Goal: Task Accomplishment & Management: Use online tool/utility

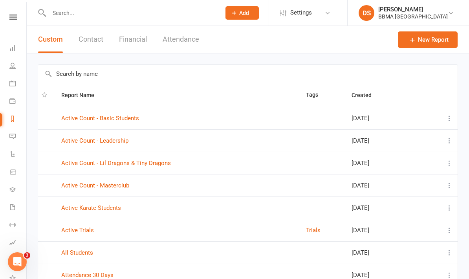
click at [13, 18] on icon at bounding box center [12, 17] width 7 height 5
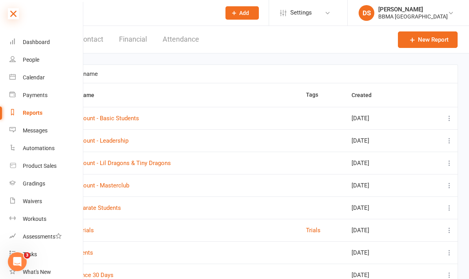
click at [10, 11] on icon at bounding box center [13, 13] width 11 height 11
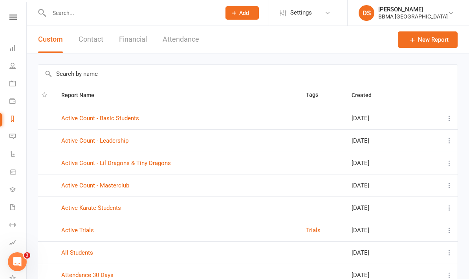
click at [78, 16] on input "text" at bounding box center [131, 12] width 169 height 11
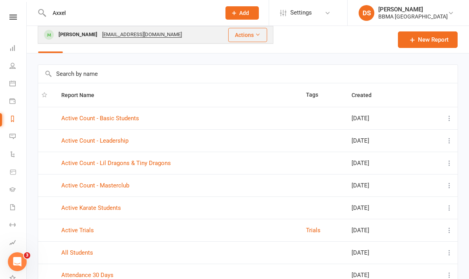
type input "Axxel"
click at [80, 41] on div "Axxel Hooper Cara.tresize@gmail.com" at bounding box center [129, 35] width 180 height 16
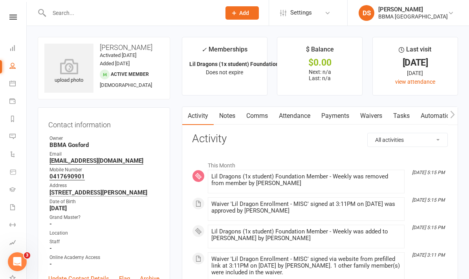
click at [69, 11] on input "text" at bounding box center [131, 12] width 169 height 11
click at [9, 84] on icon at bounding box center [12, 83] width 6 height 6
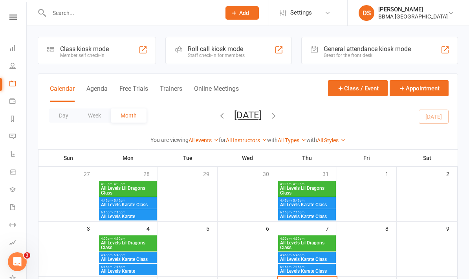
click at [221, 53] on div "Staff check-in for members" at bounding box center [216, 56] width 57 height 6
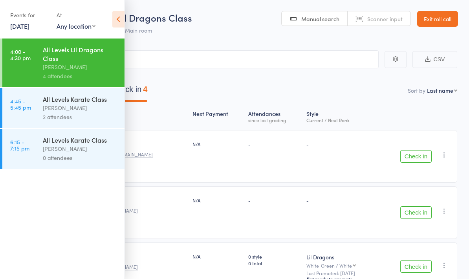
click at [116, 15] on icon at bounding box center [118, 19] width 12 height 17
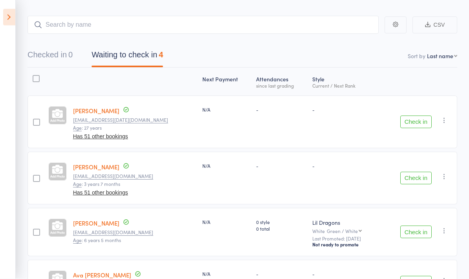
scroll to position [35, 0]
click at [417, 184] on button "Check in" at bounding box center [416, 178] width 31 height 13
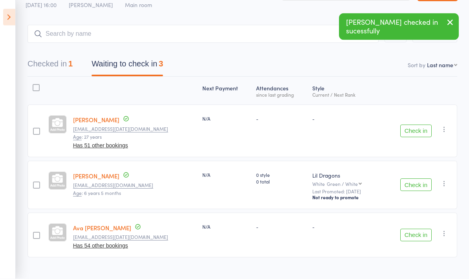
scroll to position [42, 0]
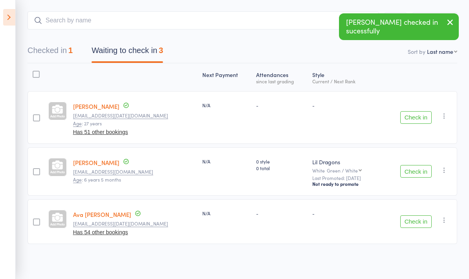
click at [422, 173] on button "Check in" at bounding box center [416, 171] width 31 height 13
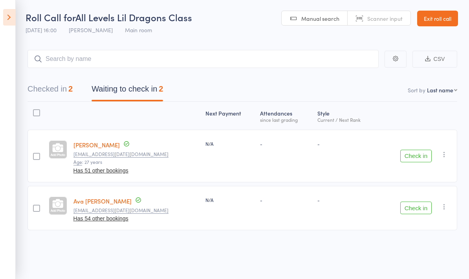
scroll to position [0, 0]
click at [420, 157] on button "Check in" at bounding box center [416, 156] width 31 height 13
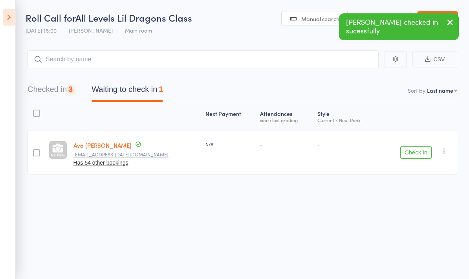
click at [417, 158] on button "Check in" at bounding box center [416, 152] width 31 height 13
